Goal: Browse casually

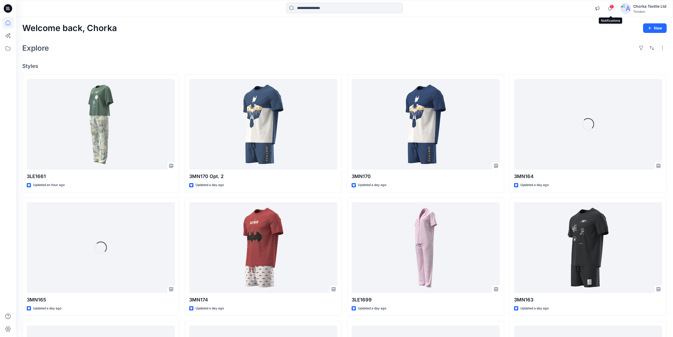
click at [612, 8] on span "1" at bounding box center [612, 7] width 4 height 4
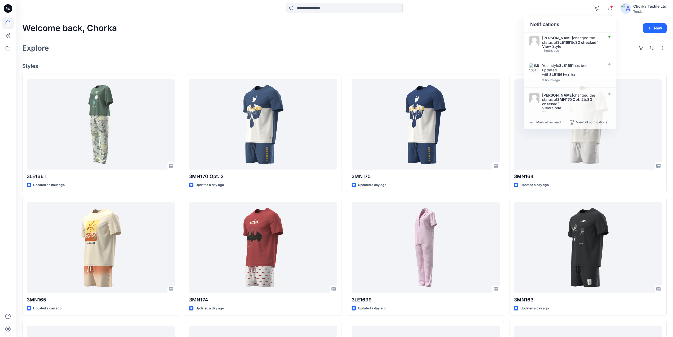
click at [405, 46] on div "Explore" at bounding box center [344, 48] width 644 height 13
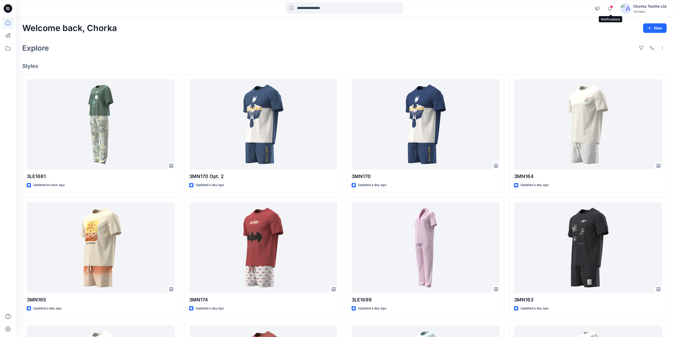
click at [612, 7] on span at bounding box center [611, 6] width 3 height 3
click at [452, 45] on div "Explore" at bounding box center [344, 48] width 644 height 13
click at [612, 8] on span at bounding box center [611, 6] width 3 height 3
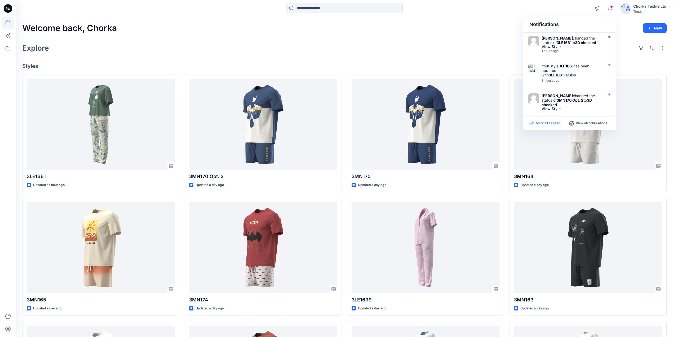
click at [545, 123] on p "Mark all as read" at bounding box center [548, 123] width 24 height 5
click at [431, 26] on div "Welcome back, Chorka New" at bounding box center [344, 28] width 644 height 10
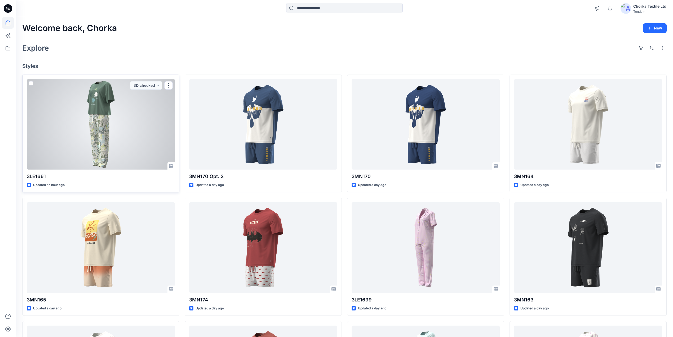
click at [106, 106] on div at bounding box center [101, 124] width 148 height 91
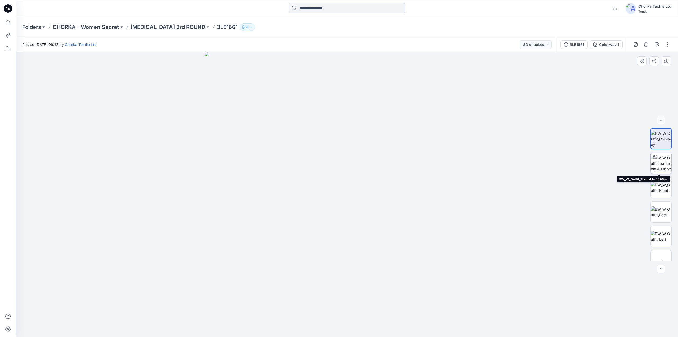
click at [661, 161] on img at bounding box center [661, 163] width 21 height 17
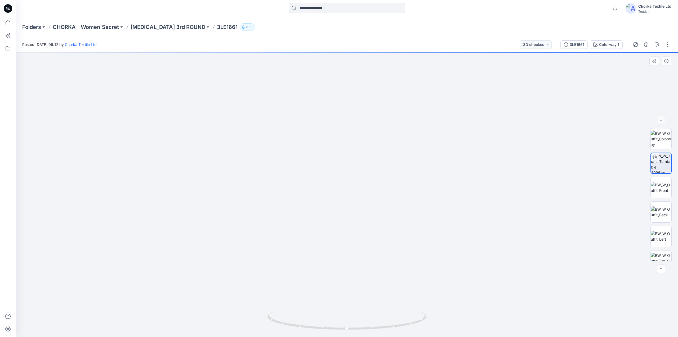
drag, startPoint x: 352, startPoint y: 90, endPoint x: 353, endPoint y: 163, distance: 73.1
click at [345, 205] on img at bounding box center [340, 71] width 1004 height 529
drag, startPoint x: 357, startPoint y: 123, endPoint x: 357, endPoint y: 214, distance: 90.4
click at [357, 214] on img at bounding box center [340, 116] width 1004 height 439
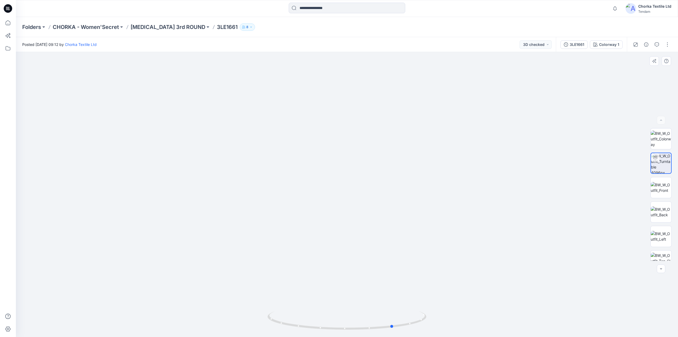
drag, startPoint x: 415, startPoint y: 324, endPoint x: 462, endPoint y: 286, distance: 60.3
click at [462, 286] on div at bounding box center [347, 194] width 662 height 285
drag, startPoint x: 363, startPoint y: 280, endPoint x: 369, endPoint y: 160, distance: 119.9
click at [369, 160] on img at bounding box center [354, 67] width 889 height 538
drag, startPoint x: 418, startPoint y: 324, endPoint x: 420, endPoint y: 313, distance: 10.5
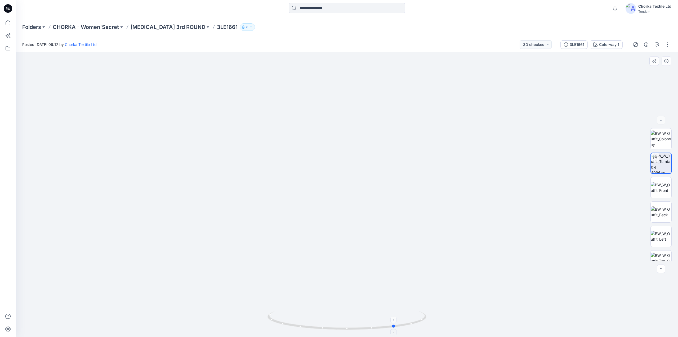
click at [420, 313] on icon at bounding box center [348, 321] width 160 height 20
drag, startPoint x: 420, startPoint y: 322, endPoint x: 420, endPoint y: 309, distance: 13.3
click at [420, 309] on div at bounding box center [347, 194] width 662 height 285
drag, startPoint x: 418, startPoint y: 323, endPoint x: 370, endPoint y: 322, distance: 47.7
click at [370, 323] on icon at bounding box center [348, 321] width 160 height 20
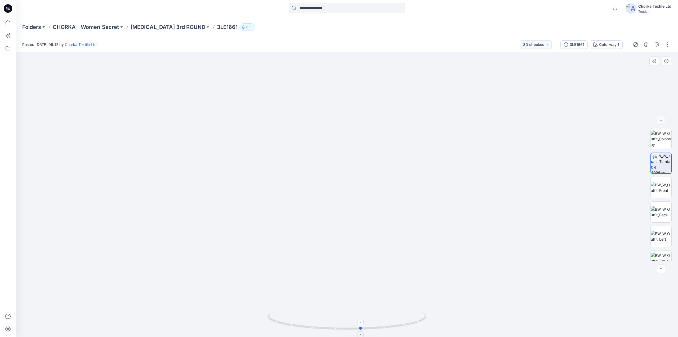
drag, startPoint x: 404, startPoint y: 326, endPoint x: 421, endPoint y: 324, distance: 16.9
click at [419, 324] on icon at bounding box center [348, 321] width 160 height 20
drag, startPoint x: 364, startPoint y: 116, endPoint x: 340, endPoint y: 241, distance: 127.5
click at [341, 241] on img at bounding box center [324, 87] width 1085 height 500
drag, startPoint x: 304, startPoint y: 187, endPoint x: 326, endPoint y: 194, distance: 22.9
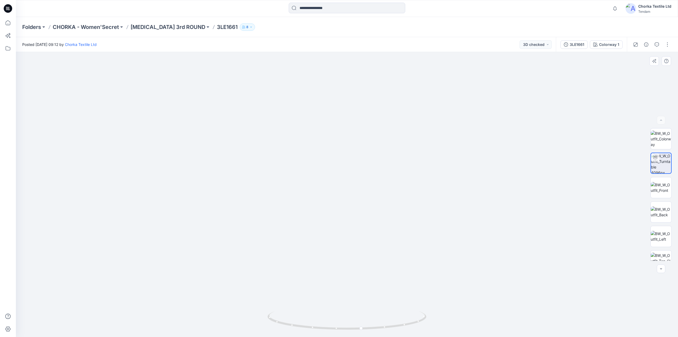
click at [326, 194] on img at bounding box center [345, 92] width 1085 height 489
drag, startPoint x: 325, startPoint y: 194, endPoint x: 330, endPoint y: 316, distance: 122.0
click at [334, 319] on div at bounding box center [347, 194] width 662 height 285
drag, startPoint x: 364, startPoint y: 211, endPoint x: 370, endPoint y: 174, distance: 37.8
click at [370, 174] on img at bounding box center [360, 115] width 1085 height 441
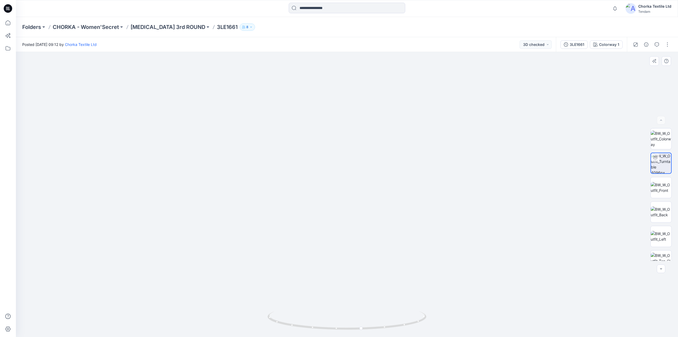
drag, startPoint x: 372, startPoint y: 243, endPoint x: 370, endPoint y: 115, distance: 128.0
click at [370, 115] on img at bounding box center [359, 112] width 1085 height 450
drag, startPoint x: 367, startPoint y: 209, endPoint x: 372, endPoint y: 149, distance: 60.1
click at [373, 145] on img at bounding box center [360, 22] width 1085 height 629
drag, startPoint x: 362, startPoint y: 210, endPoint x: 361, endPoint y: 136, distance: 74.5
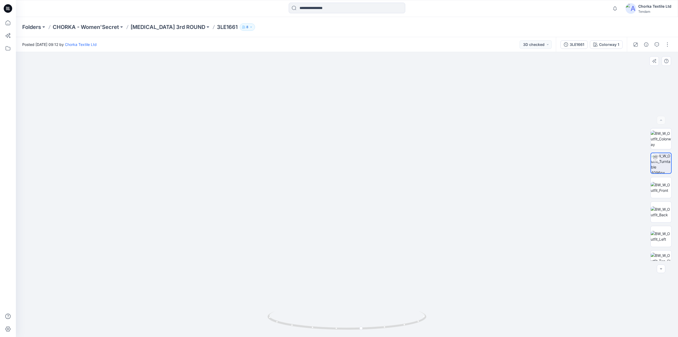
drag, startPoint x: 365, startPoint y: 201, endPoint x: 365, endPoint y: 156, distance: 44.8
drag, startPoint x: 371, startPoint y: 223, endPoint x: 401, endPoint y: 114, distance: 113.1
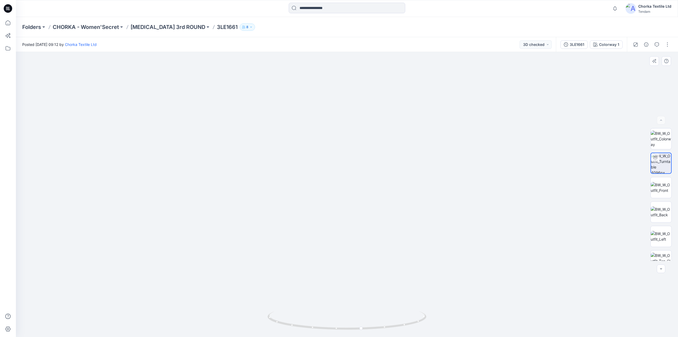
drag, startPoint x: 385, startPoint y: 211, endPoint x: 346, endPoint y: 147, distance: 76.1
drag, startPoint x: 374, startPoint y: 172, endPoint x: 386, endPoint y: 258, distance: 86.2
drag, startPoint x: 389, startPoint y: 242, endPoint x: 387, endPoint y: 224, distance: 18.2
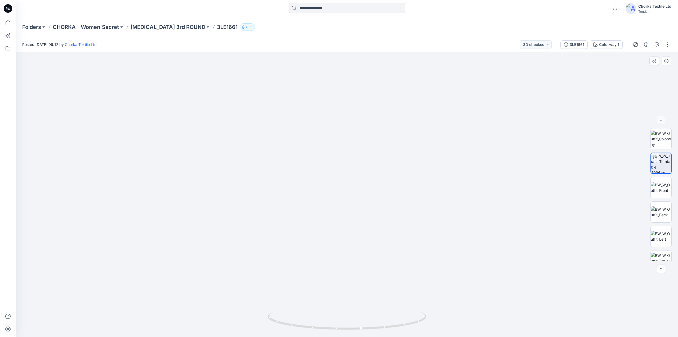
drag, startPoint x: 396, startPoint y: 188, endPoint x: 387, endPoint y: 236, distance: 48.6
click at [387, 242] on img at bounding box center [351, 23] width 1085 height 626
drag, startPoint x: 380, startPoint y: 162, endPoint x: 375, endPoint y: 170, distance: 9.1
click at [379, 216] on img at bounding box center [347, 57] width 1085 height 559
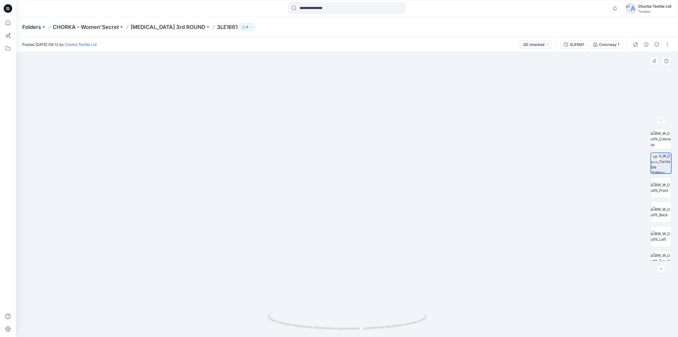
drag, startPoint x: 366, startPoint y: 59, endPoint x: 350, endPoint y: 168, distance: 110.3
click at [351, 171] on img at bounding box center [348, 74] width 1085 height 526
drag, startPoint x: 344, startPoint y: 137, endPoint x: 320, endPoint y: 126, distance: 25.9
click at [320, 126] on img at bounding box center [308, 111] width 1085 height 450
